Goal: Task Accomplishment & Management: Use online tool/utility

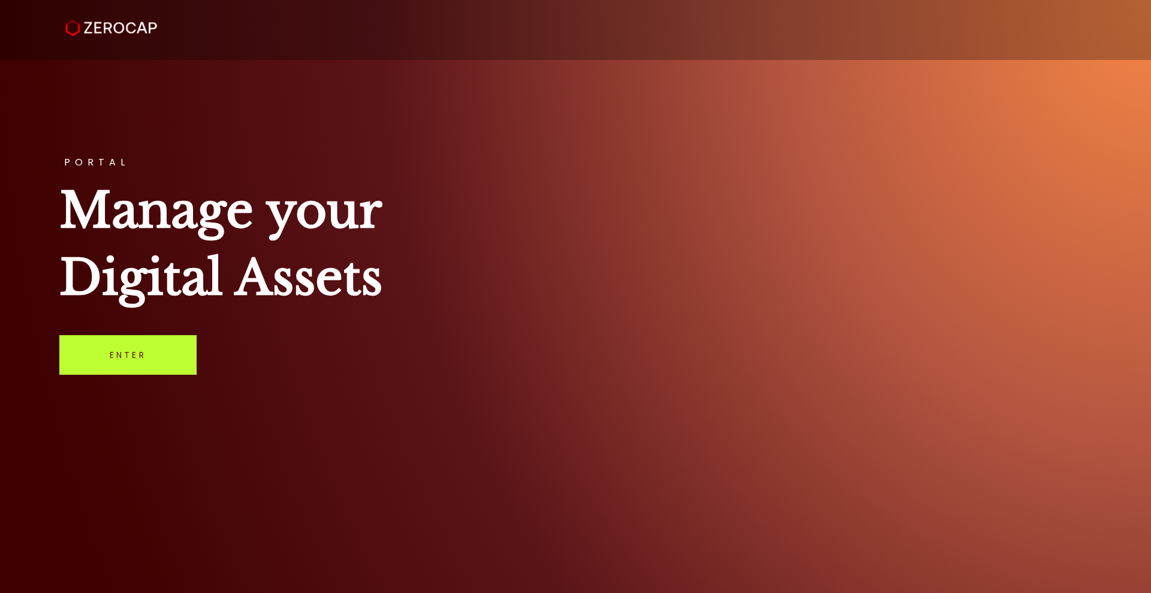
click at [168, 354] on link "Enter" at bounding box center [127, 355] width 137 height 40
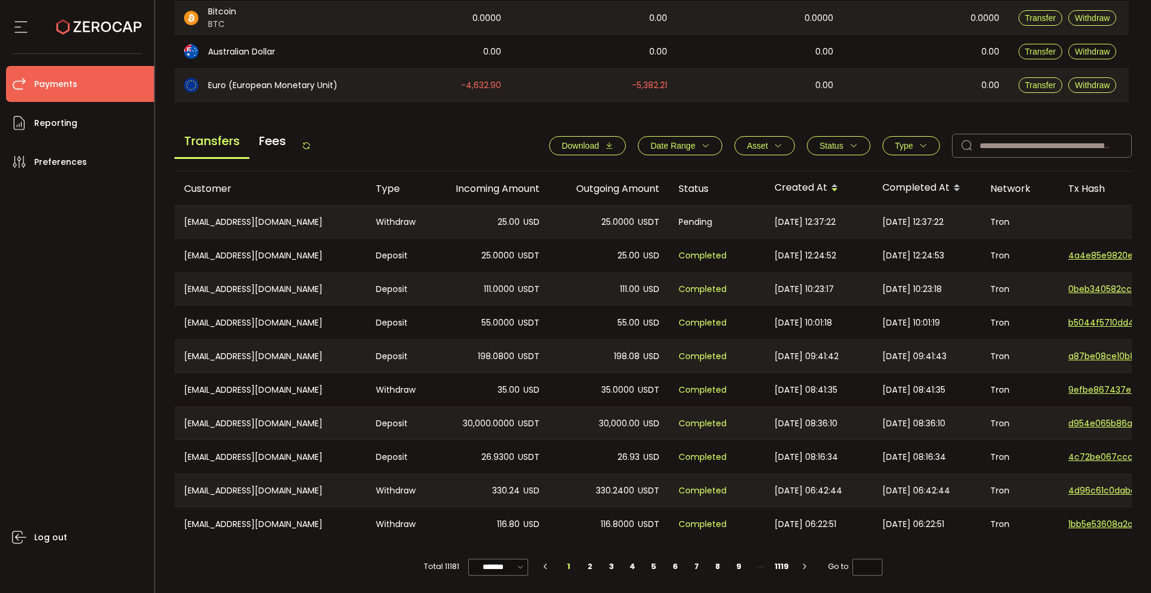
scroll to position [379, 0]
click at [588, 567] on li "2" at bounding box center [591, 566] width 22 height 17
type input "*"
click at [561, 565] on li "1" at bounding box center [569, 566] width 22 height 17
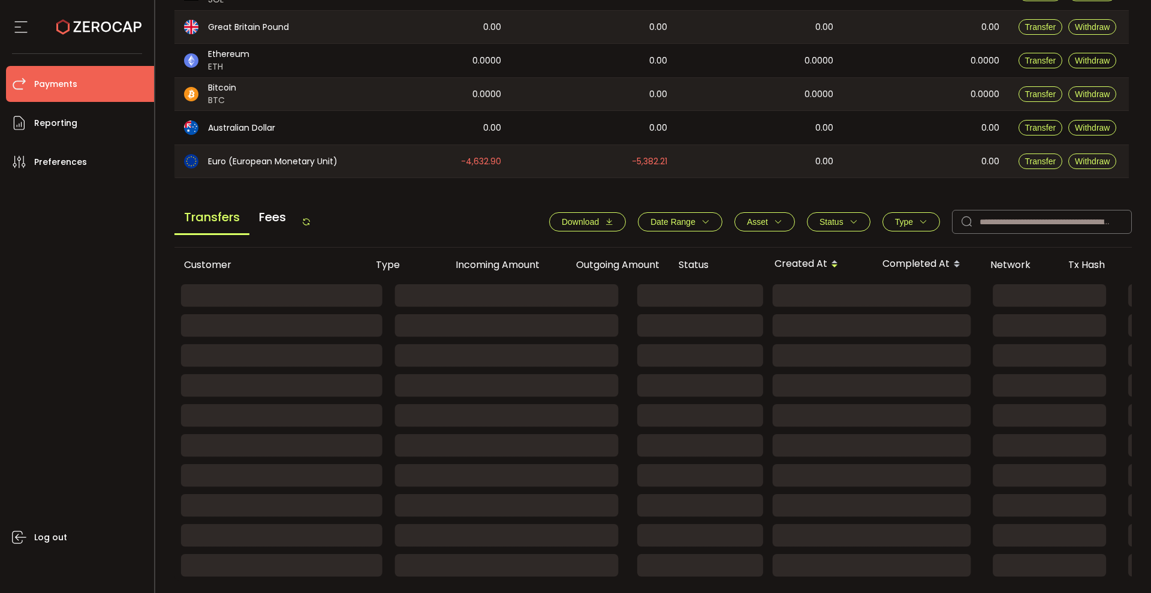
scroll to position [303, 0]
